Goal: Task Accomplishment & Management: Use online tool/utility

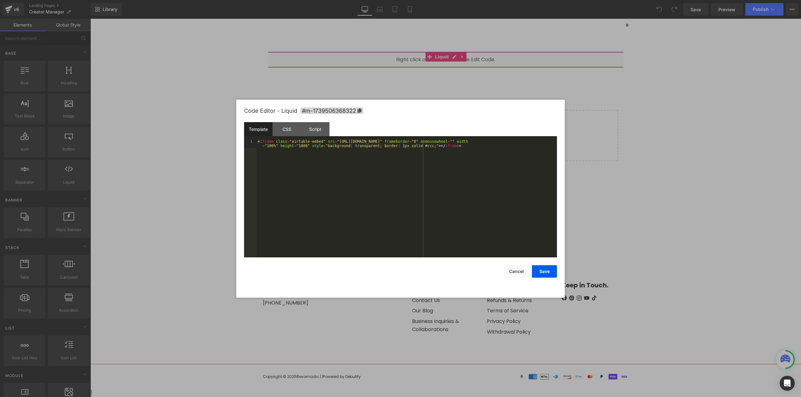
click at [452, 58] on div "Liquid" at bounding box center [445, 60] width 710 height 16
click at [417, 171] on div "< iframe class = "airtable-embed" src = "https://airtable.com/embed/appffzrzFpo…" at bounding box center [406, 207] width 300 height 136
click at [646, 159] on div at bounding box center [400, 198] width 801 height 397
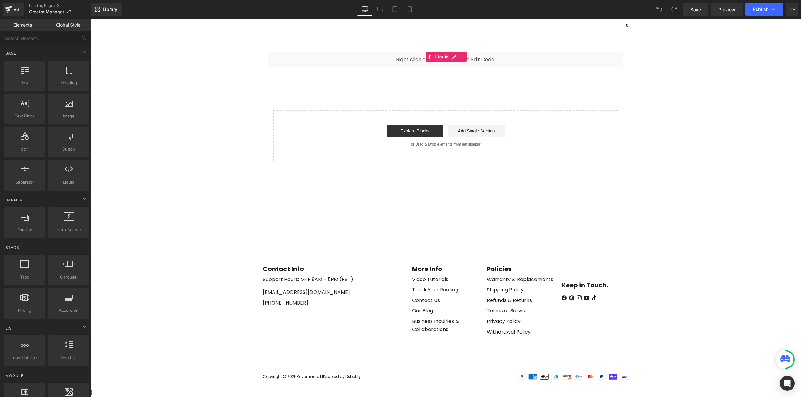
click at [452, 56] on icon at bounding box center [454, 57] width 4 height 5
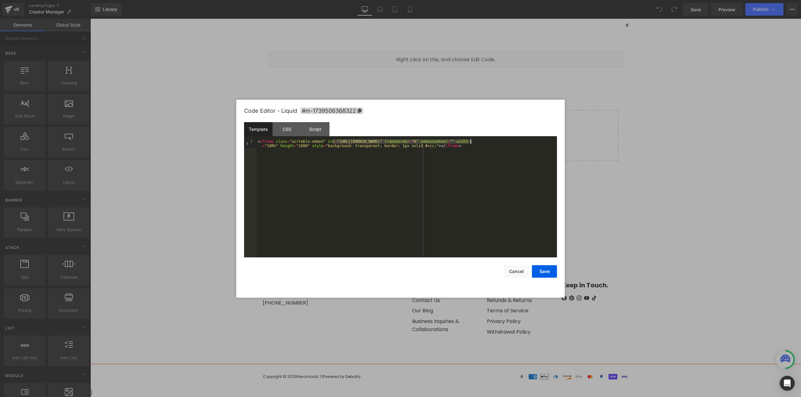
drag, startPoint x: 333, startPoint y: 140, endPoint x: 471, endPoint y: 142, distance: 137.9
click at [471, 142] on div "< iframe class = "airtable-embed" src = "https://airtable.com/embed/appffzrzFpo…" at bounding box center [406, 207] width 300 height 136
click at [544, 272] on button "Save" at bounding box center [544, 271] width 25 height 13
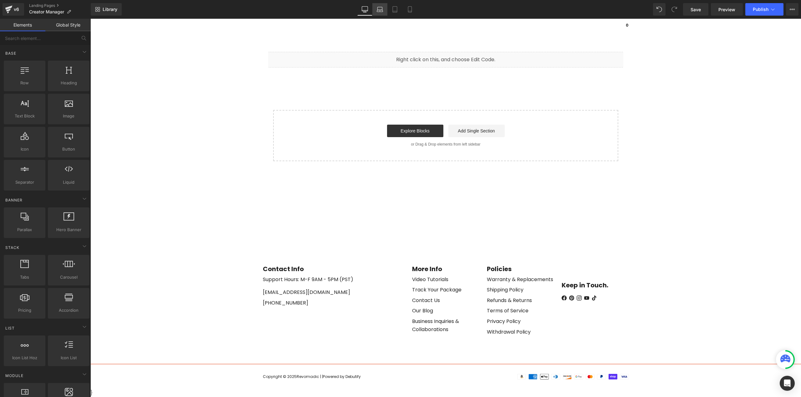
click at [379, 8] on icon at bounding box center [379, 9] width 6 height 6
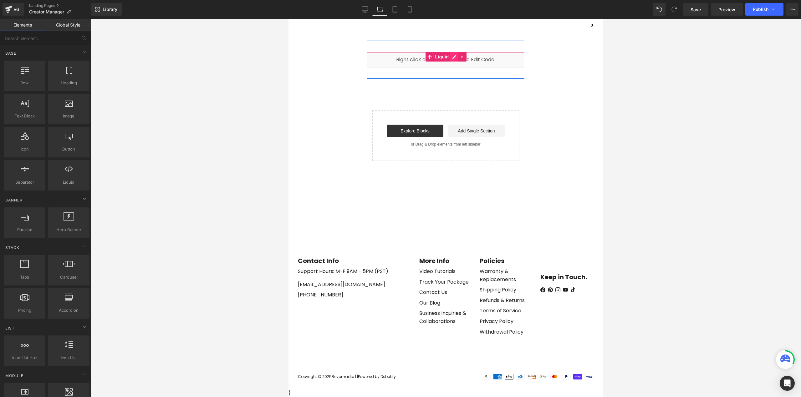
click at [450, 54] on div "Liquid" at bounding box center [445, 60] width 314 height 16
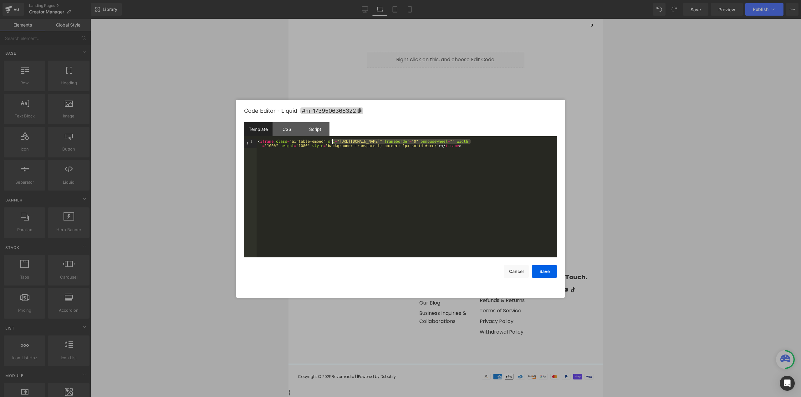
drag, startPoint x: 470, startPoint y: 140, endPoint x: 332, endPoint y: 140, distance: 137.9
click at [332, 140] on div "< iframe class = "airtable-embed" src = "https://airtable.com/embed/appffzrzFpo…" at bounding box center [406, 207] width 300 height 136
drag, startPoint x: 545, startPoint y: 274, endPoint x: 541, endPoint y: 268, distance: 7.1
click at [545, 273] on button "Save" at bounding box center [544, 271] width 25 height 13
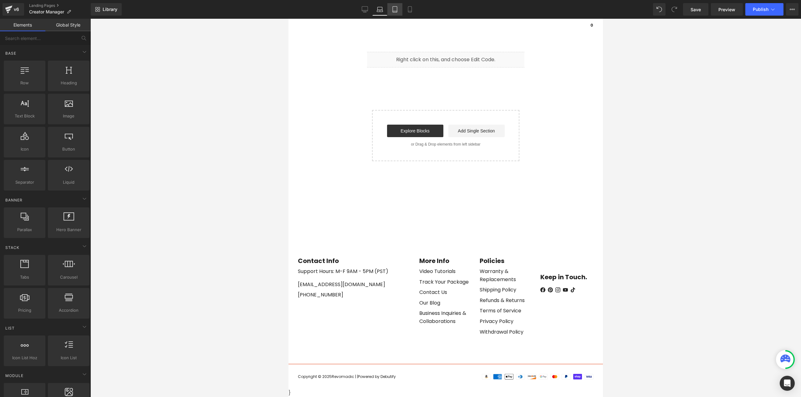
click at [397, 7] on icon at bounding box center [395, 9] width 6 height 6
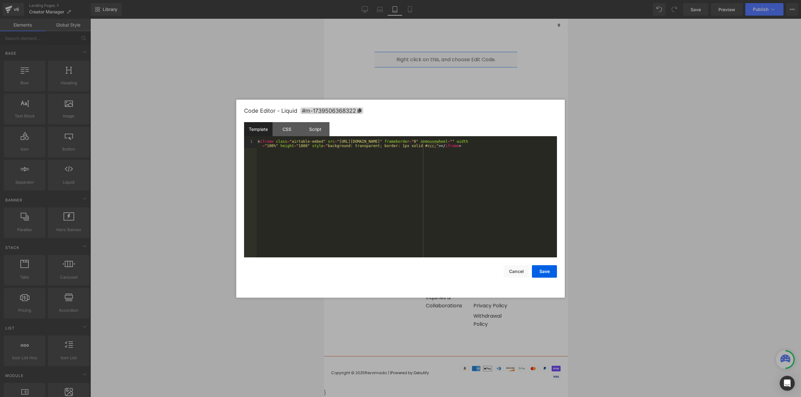
drag, startPoint x: 450, startPoint y: 58, endPoint x: 774, endPoint y: 77, distance: 324.5
click at [451, 58] on link at bounding box center [452, 57] width 7 height 8
drag, startPoint x: 332, startPoint y: 139, endPoint x: 469, endPoint y: 142, distance: 137.6
click at [469, 142] on div "< iframe class = "airtable-embed" src = "https://airtable.com/embed/appffzrzFpo…" at bounding box center [406, 207] width 300 height 136
click at [410, 5] on div at bounding box center [400, 198] width 801 height 397
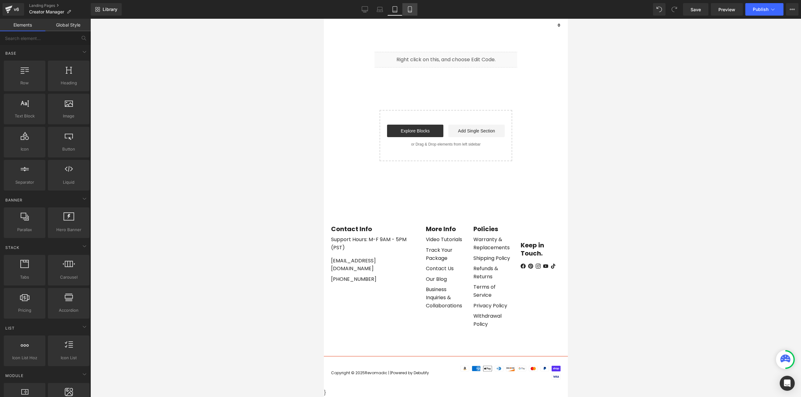
click at [410, 6] on link "Mobile" at bounding box center [409, 9] width 15 height 13
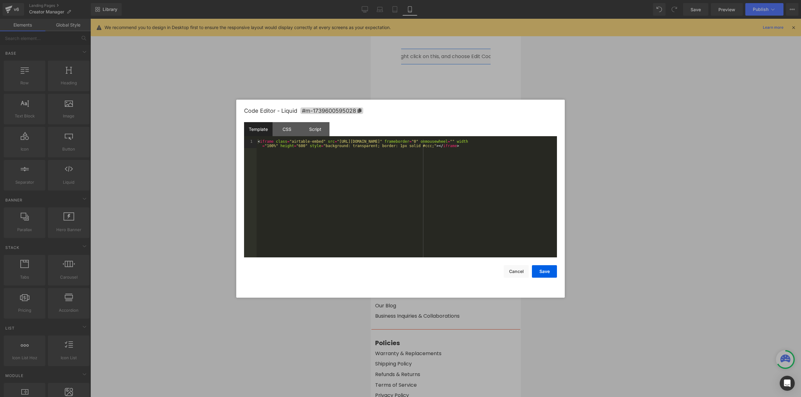
click at [453, 54] on icon at bounding box center [452, 54] width 3 height 4
drag, startPoint x: 332, startPoint y: 141, endPoint x: 470, endPoint y: 141, distance: 137.6
click at [470, 141] on div "< iframe class = "airtable-embed" src = "https://airtable.com/embed/appffzrzFpo…" at bounding box center [406, 207] width 300 height 136
click at [538, 272] on button "Save" at bounding box center [544, 271] width 25 height 13
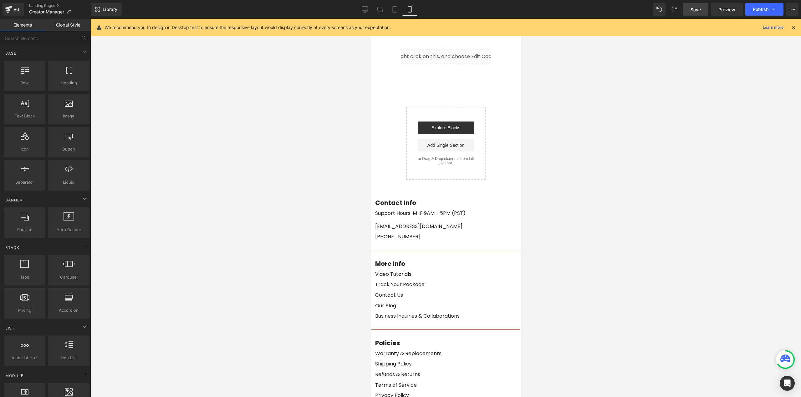
click at [702, 8] on link "Save" at bounding box center [695, 9] width 25 height 13
click at [756, 10] on span "Publish" at bounding box center [760, 9] width 16 height 5
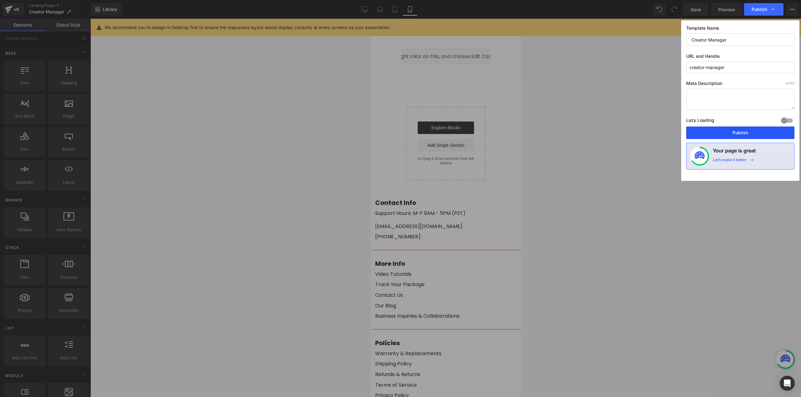
click at [725, 135] on button "Publish" at bounding box center [740, 133] width 108 height 13
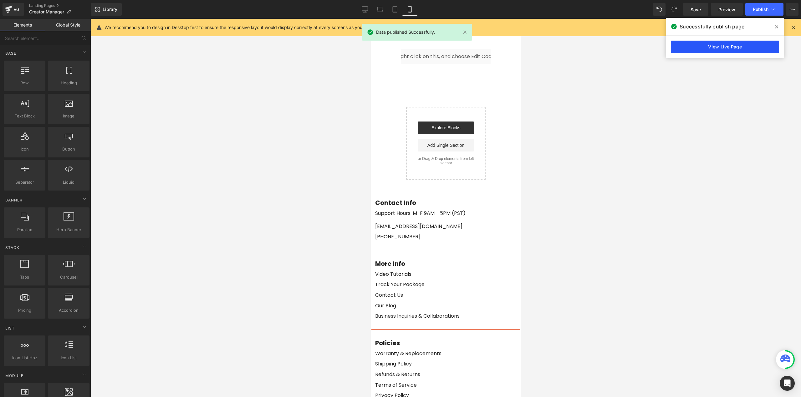
click at [734, 48] on link "View Live Page" at bounding box center [724, 47] width 108 height 13
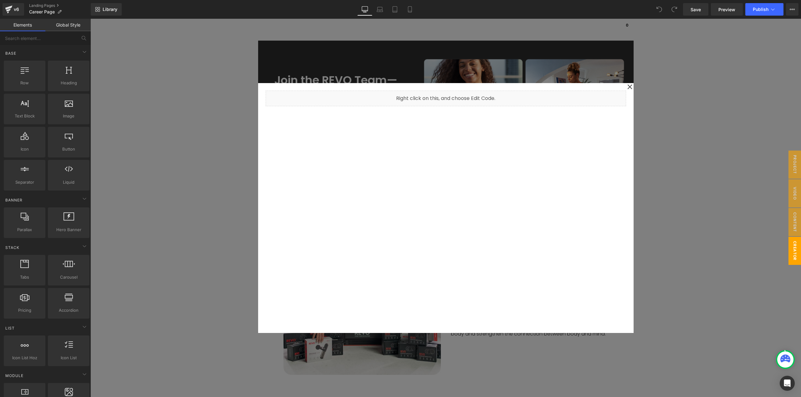
click at [678, 139] on div at bounding box center [445, 208] width 710 height 379
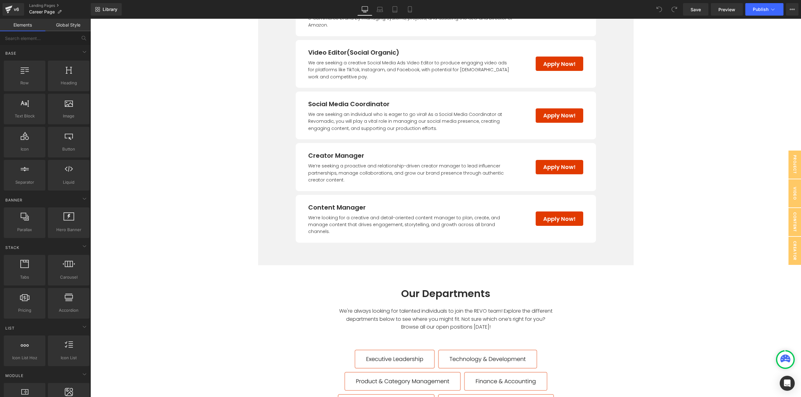
scroll to position [607, 0]
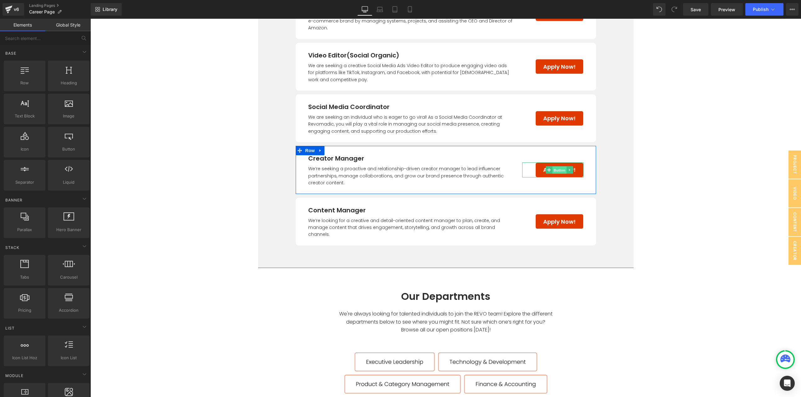
click at [554, 169] on span "Button" at bounding box center [559, 171] width 14 height 8
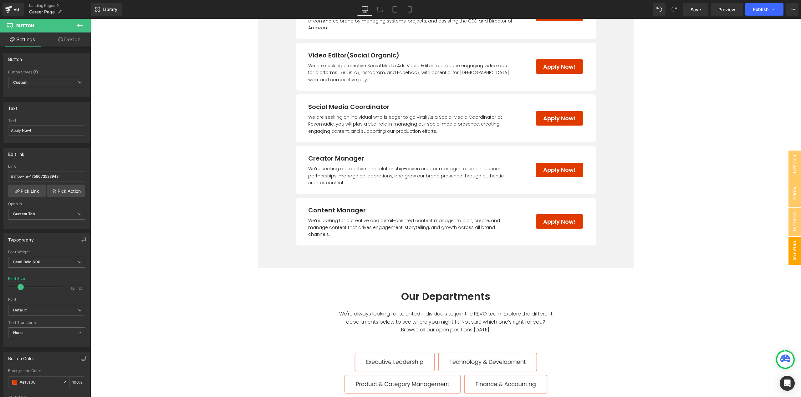
click at [787, 249] on span "Creator Manager" at bounding box center [787, 251] width 25 height 28
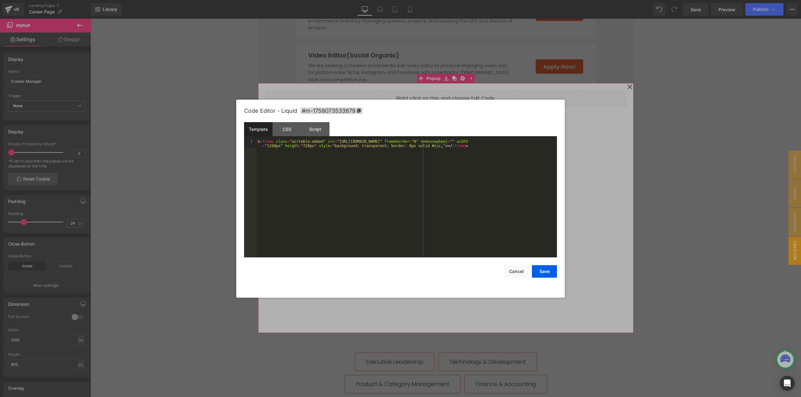
drag, startPoint x: 448, startPoint y: 106, endPoint x: 539, endPoint y: 125, distance: 92.4
click at [448, 106] on div "Liquid" at bounding box center [445, 99] width 360 height 16
drag, startPoint x: 332, startPoint y: 141, endPoint x: 470, endPoint y: 142, distance: 138.5
click at [470, 142] on div "< iframe class = "airtable-embed" src = "[URL][DOMAIN_NAME]" frameborder = "0" …" at bounding box center [406, 207] width 300 height 136
click at [684, 158] on div at bounding box center [400, 198] width 801 height 397
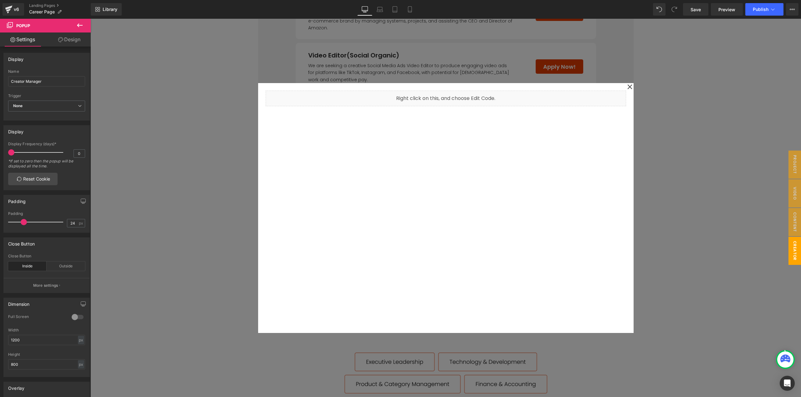
click at [683, 154] on div at bounding box center [445, 208] width 710 height 379
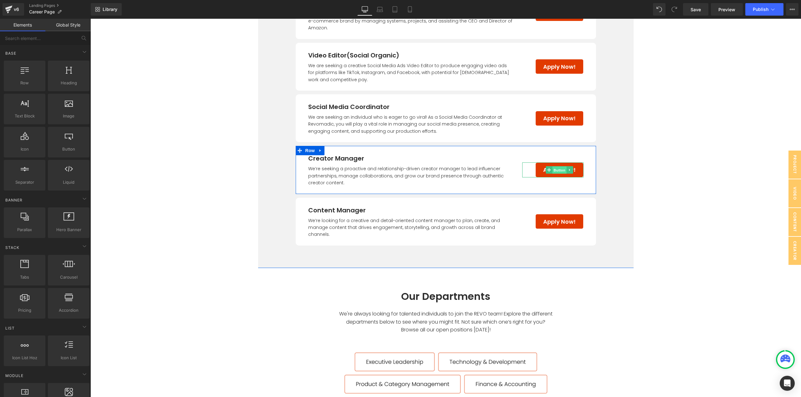
click at [558, 170] on span "Button" at bounding box center [559, 171] width 14 height 8
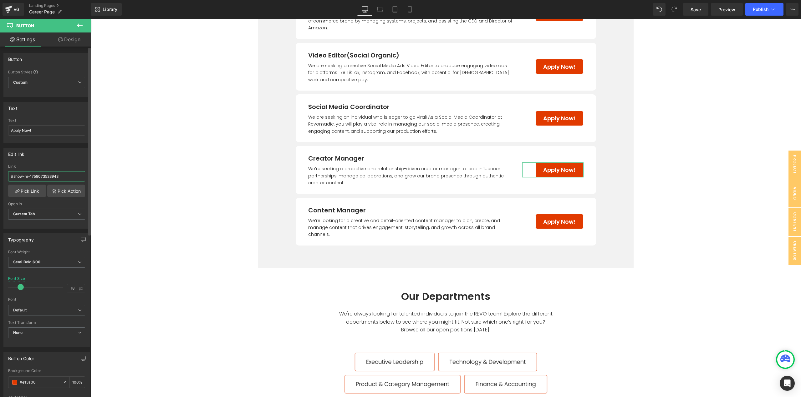
click at [73, 179] on input "#show-m-1758073533943" at bounding box center [46, 176] width 77 height 10
paste input "[URL][DOMAIN_NAME]"
type input "[URL][DOMAIN_NAME]"
click at [662, 202] on main "Join the REVO Team—Together, Let’s Transform Wellness and Beauty! Text Block At…" at bounding box center [445, 87] width 710 height 1307
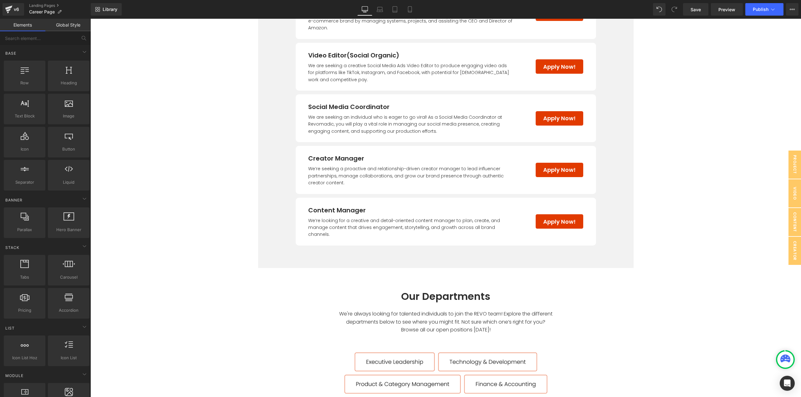
scroll to position [0, 0]
click at [696, 12] on span "Save" at bounding box center [695, 9] width 10 height 7
click at [752, 13] on button "Publish" at bounding box center [764, 9] width 38 height 13
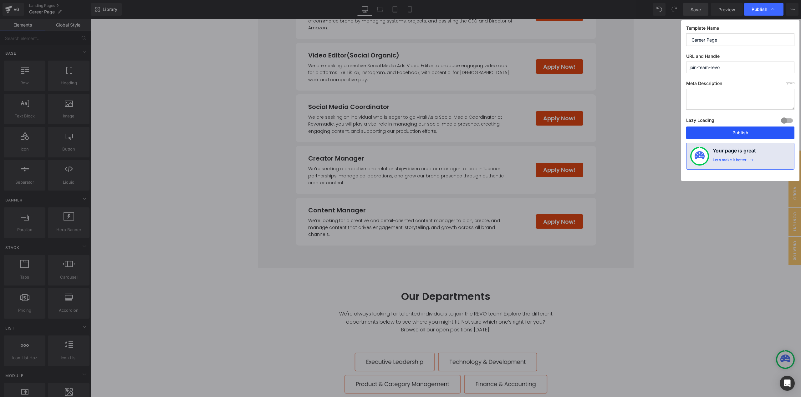
click at [737, 135] on button "Publish" at bounding box center [740, 133] width 108 height 13
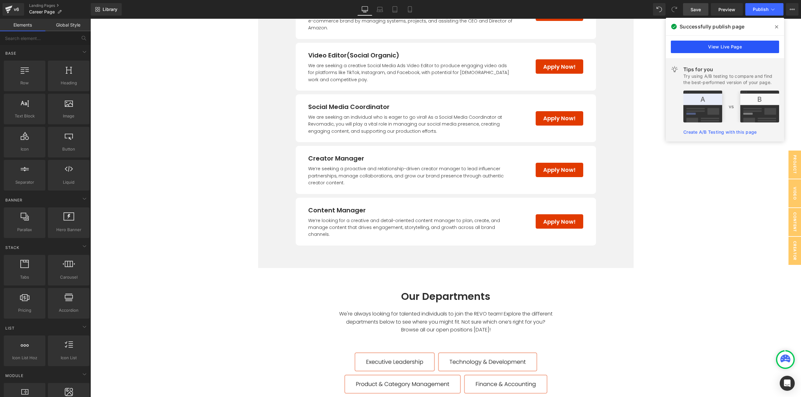
click at [709, 45] on link "View Live Page" at bounding box center [724, 47] width 108 height 13
